Goal: Information Seeking & Learning: Learn about a topic

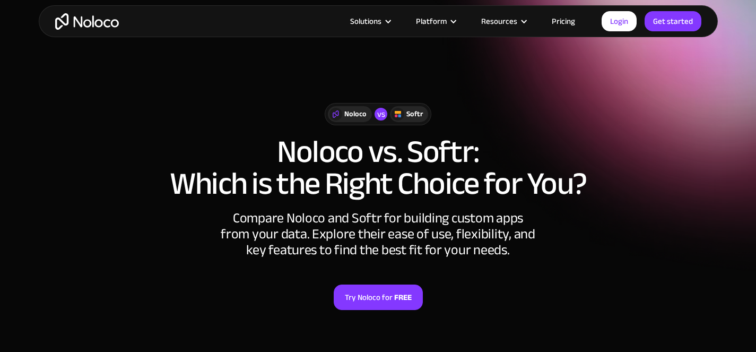
scroll to position [5, 0]
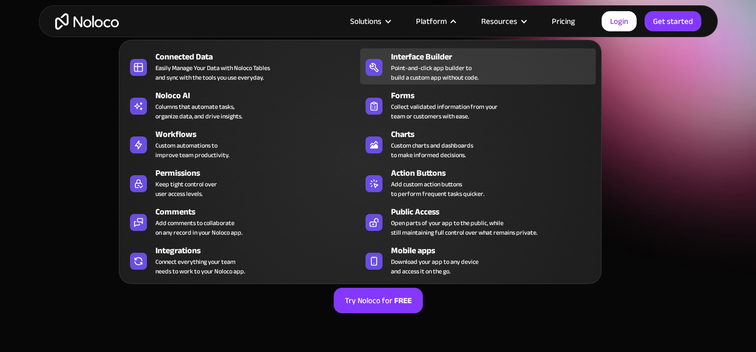
click at [448, 66] on div "Point-and-click app builder to build a custom app without code." at bounding box center [434, 72] width 87 height 19
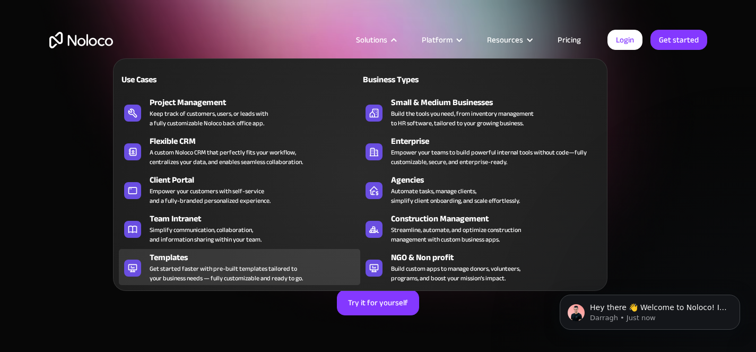
click at [203, 264] on div "Templates" at bounding box center [257, 257] width 215 height 13
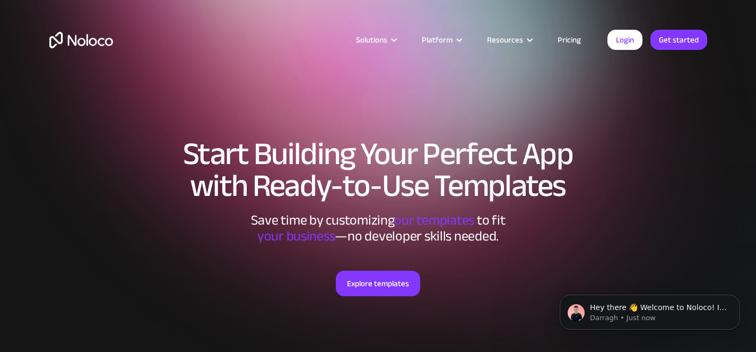
click at [327, 37] on div "Solutions Use Cases Business Types Project Management Keep track of customers, …" at bounding box center [378, 39] width 679 height 41
